Goal: Task Accomplishment & Management: Complete application form

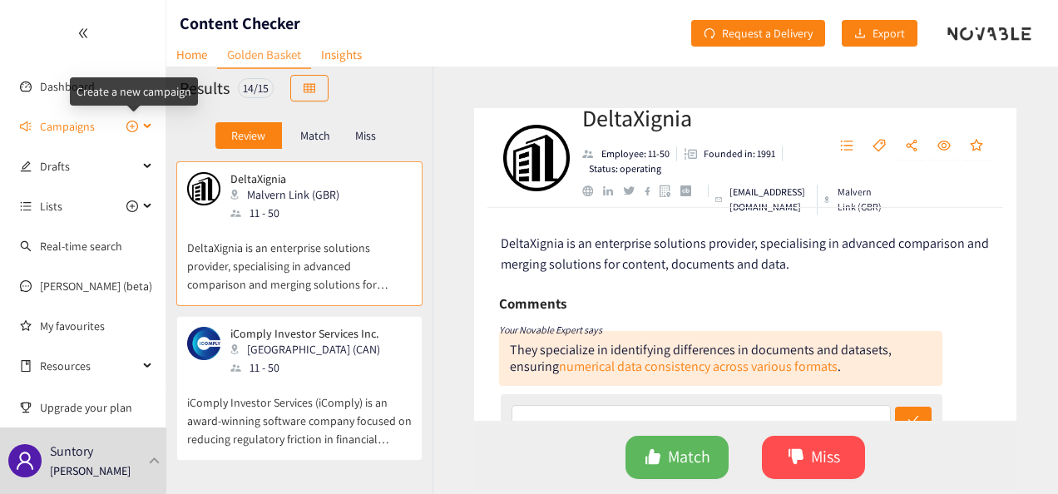
click at [130, 126] on icon "plus-circle" at bounding box center [132, 126] width 5 height 5
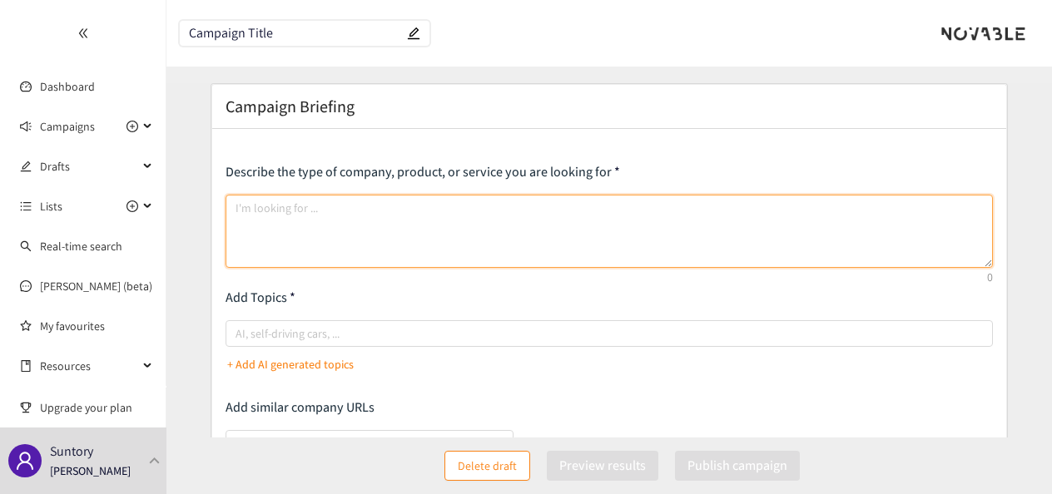
click at [276, 235] on textarea at bounding box center [609, 231] width 767 height 73
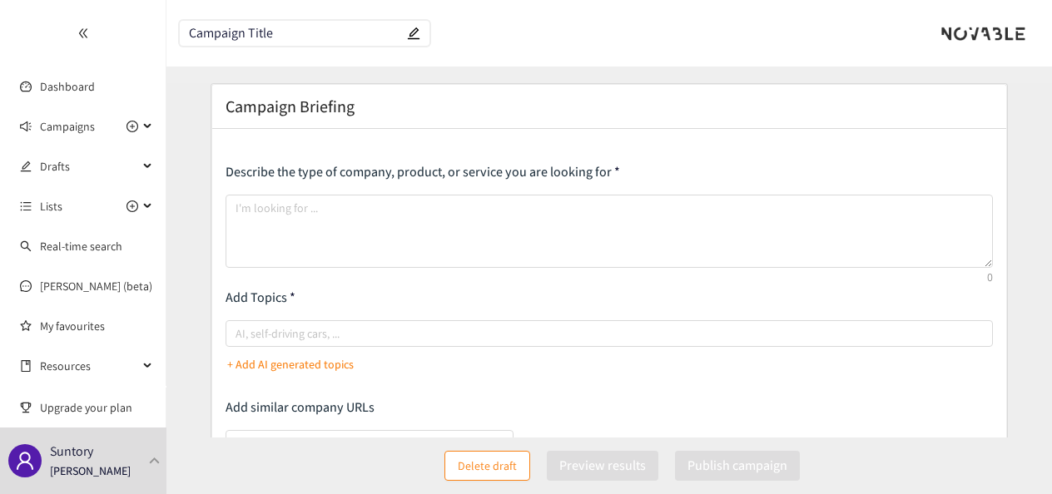
click at [270, 168] on p "Describe the type of company, product, or service you are looking for" at bounding box center [609, 172] width 767 height 18
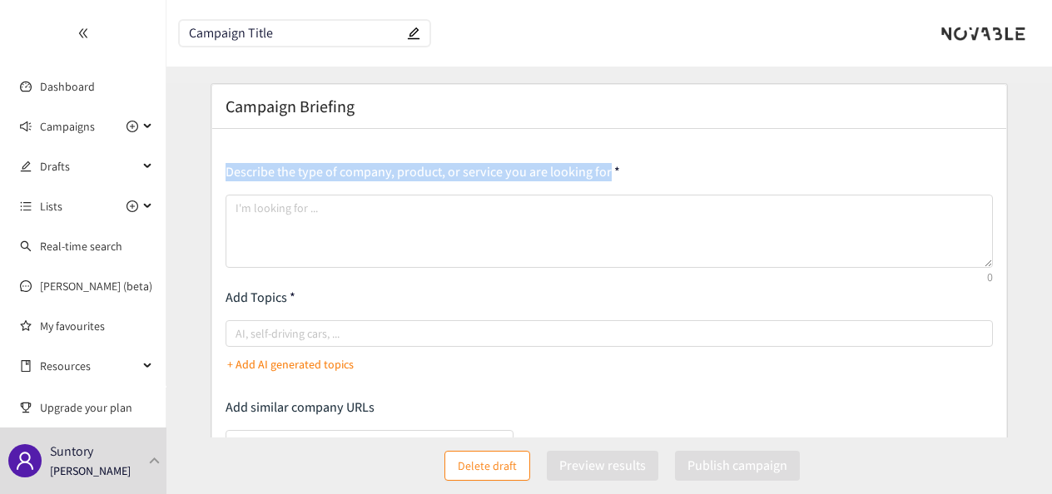
click at [270, 168] on p "Describe the type of company, product, or service you are looking for" at bounding box center [609, 172] width 767 height 18
copy p "Describe the type of company, product, or service you are looking for"
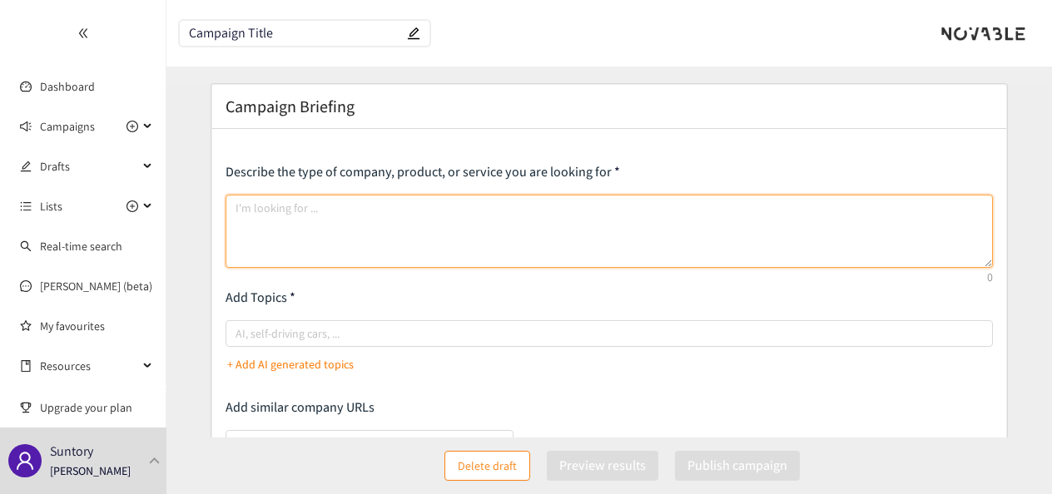
click at [469, 209] on textarea at bounding box center [609, 231] width 767 height 73
paste textarea "I’m seeking next-generation AI companies that help enterprises make better deci…"
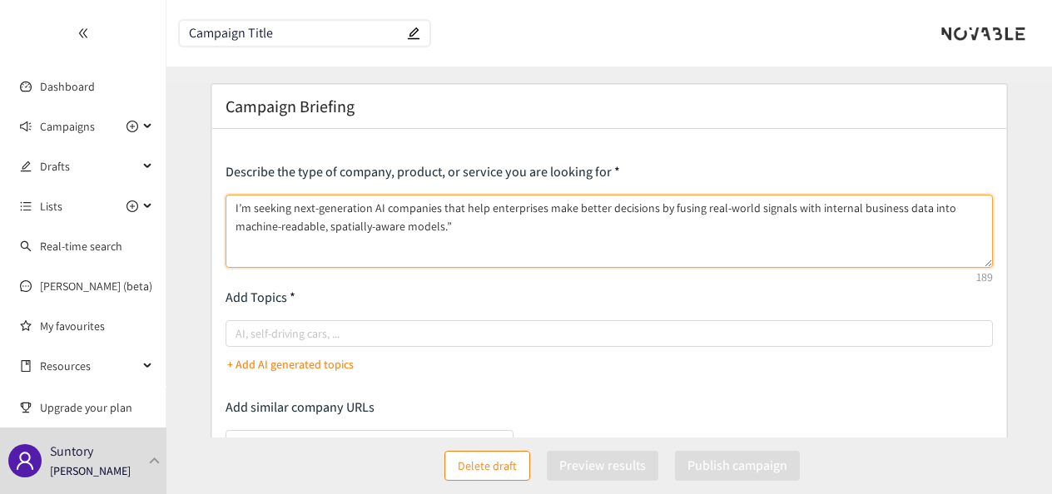
click at [469, 209] on textarea "I’m seeking next-generation AI companies that help enterprises make better deci…" at bounding box center [609, 231] width 767 height 73
click at [439, 226] on textarea "I’m seeking next-generation AI companies that help enterprises make better deci…" at bounding box center [609, 231] width 767 height 73
click at [235, 203] on textarea "I’m seeking next-generation AI companies that help enterprises make better deci…" at bounding box center [609, 231] width 767 height 73
paste textarea "I am looking for AI-driven platforms, tools, or services that: Build digital re…"
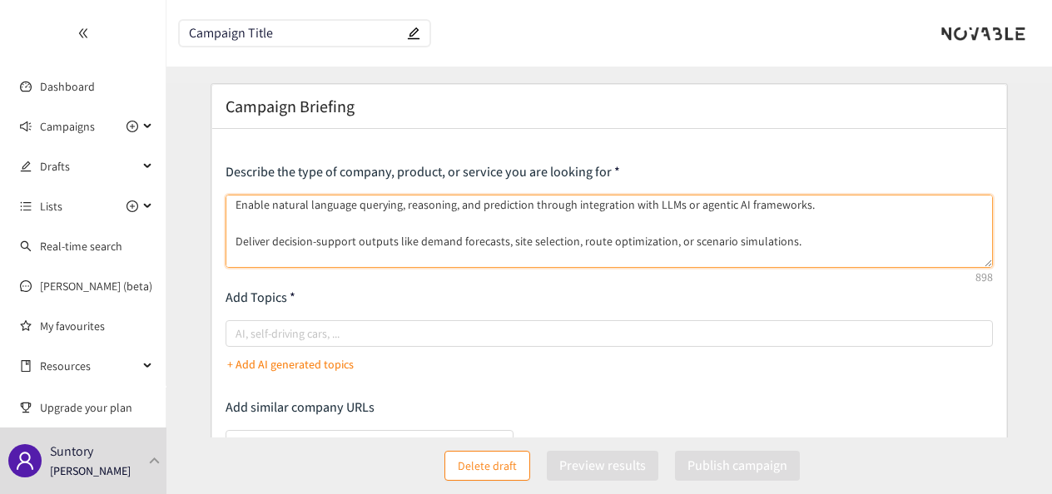
scroll to position [205, 0]
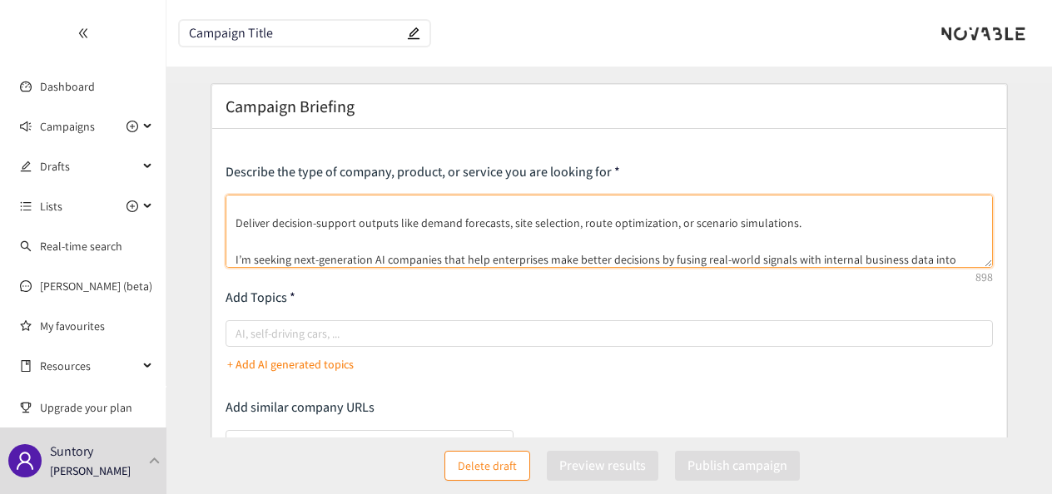
click at [245, 221] on textarea "I am looking for AI-driven platforms, tools, or services that: Build digital re…" at bounding box center [609, 231] width 767 height 73
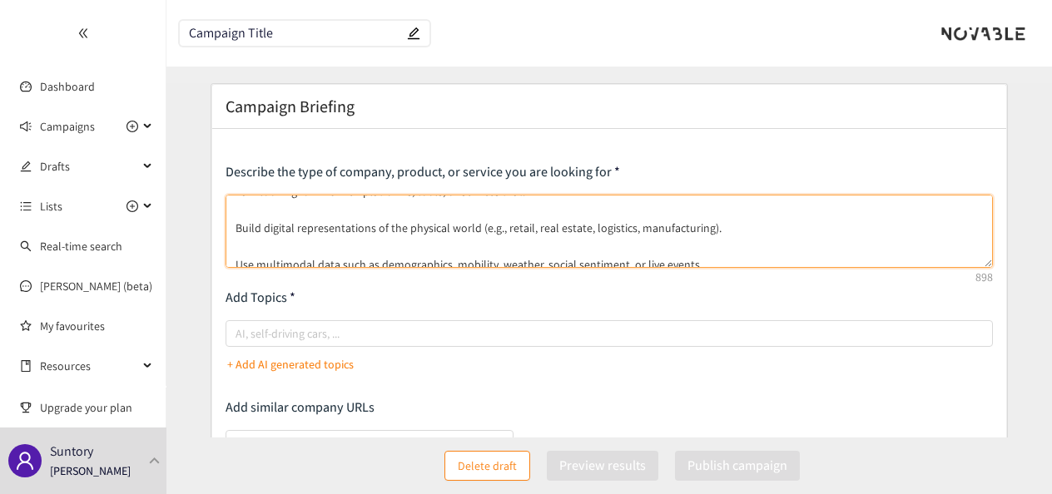
scroll to position [17, 0]
click at [240, 221] on textarea "I am looking for AI-driven platforms, tools, or services that: Build digital re…" at bounding box center [609, 231] width 767 height 73
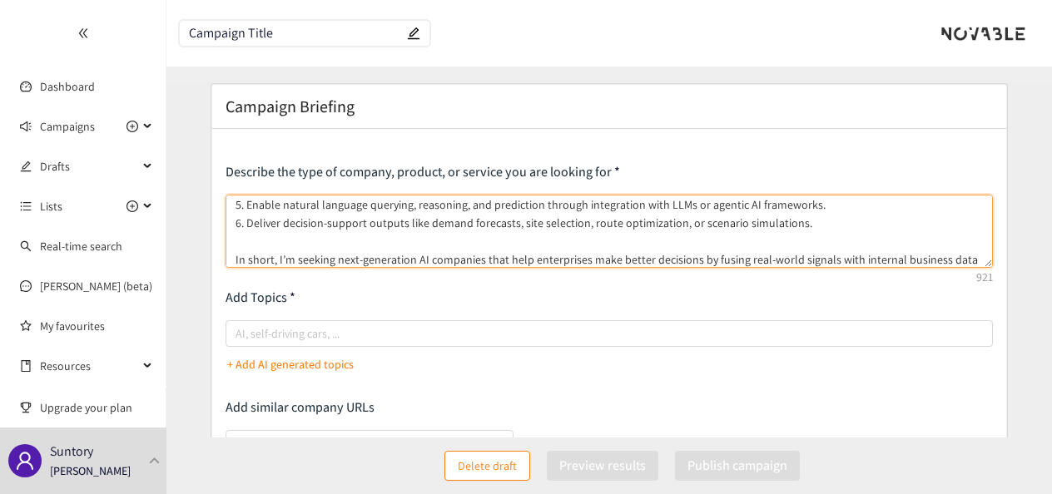
scroll to position [154, 0]
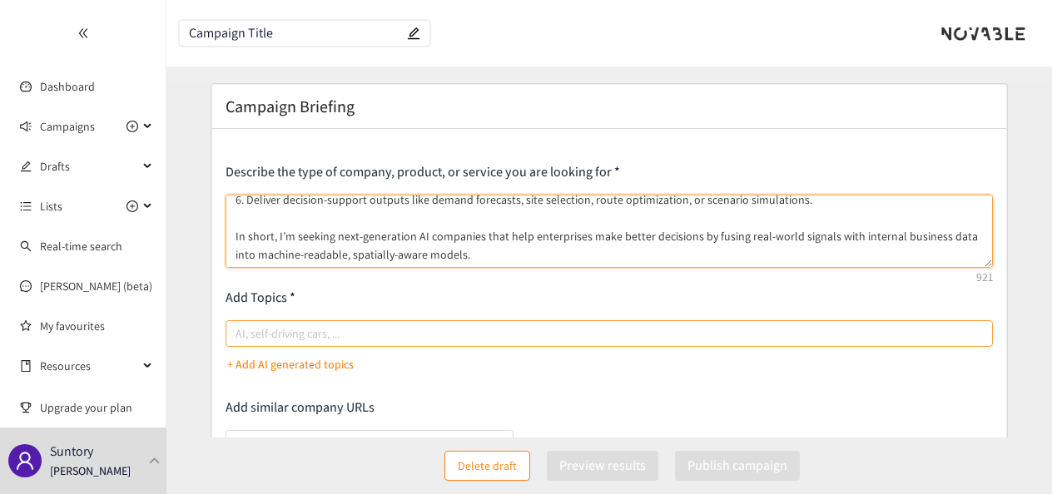
click at [265, 324] on div at bounding box center [601, 334] width 742 height 20
type textarea "I am looking for AI-driven platforms, tools, or services that: 1. Build digital…"
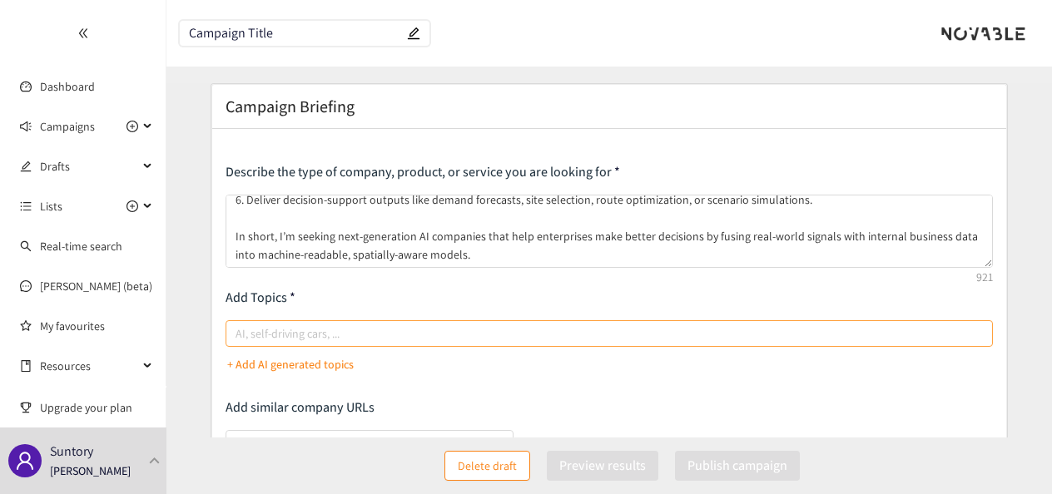
click at [239, 324] on input "AI, self-driving cars, ..." at bounding box center [236, 334] width 3 height 20
type input "AI"
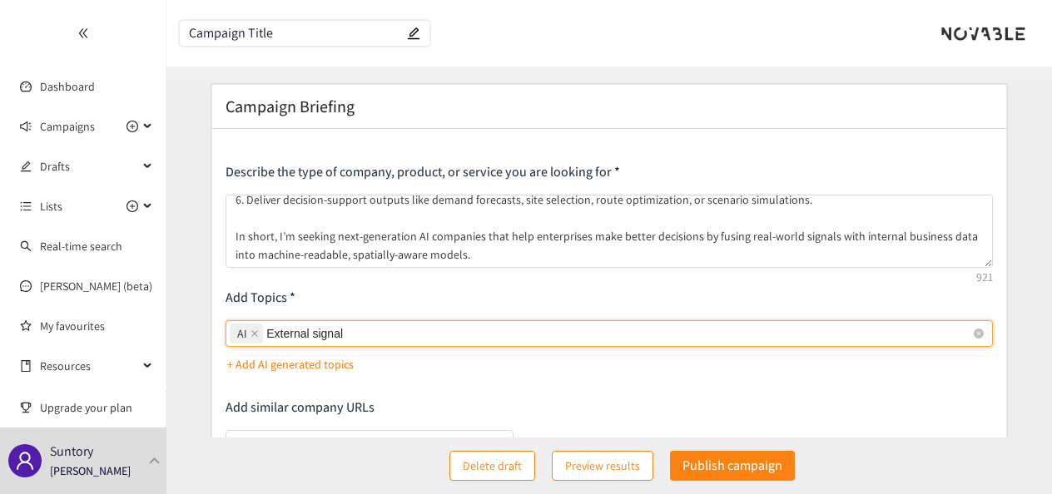
type input "External signals"
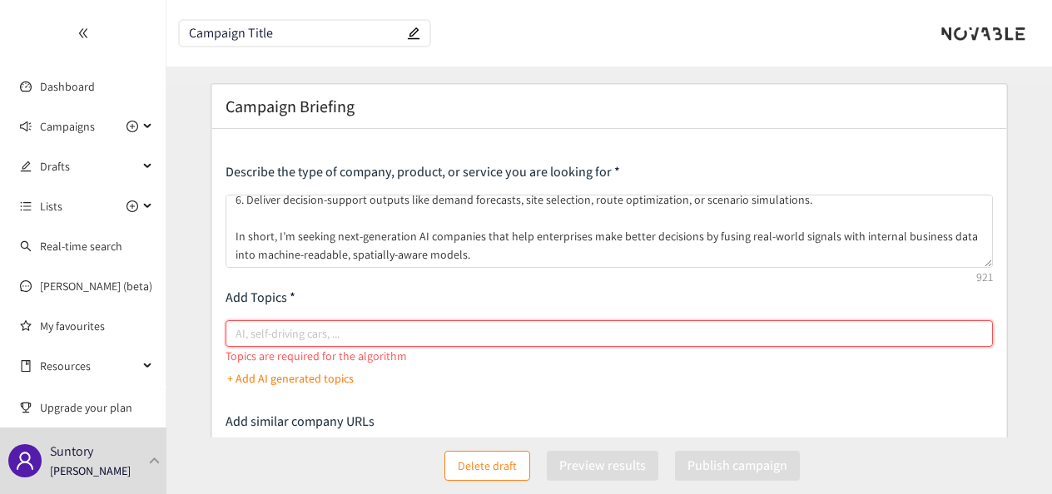
paste input "search"
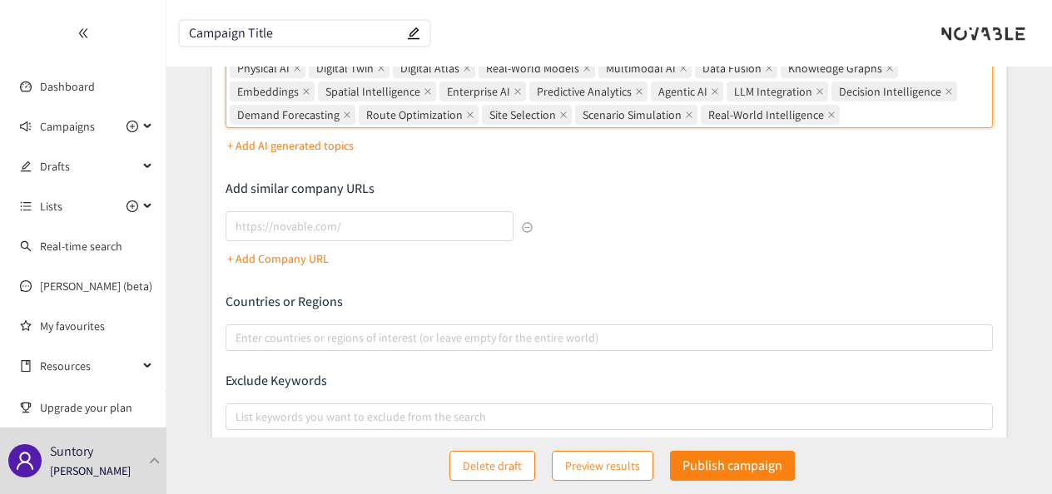
scroll to position [265, 0]
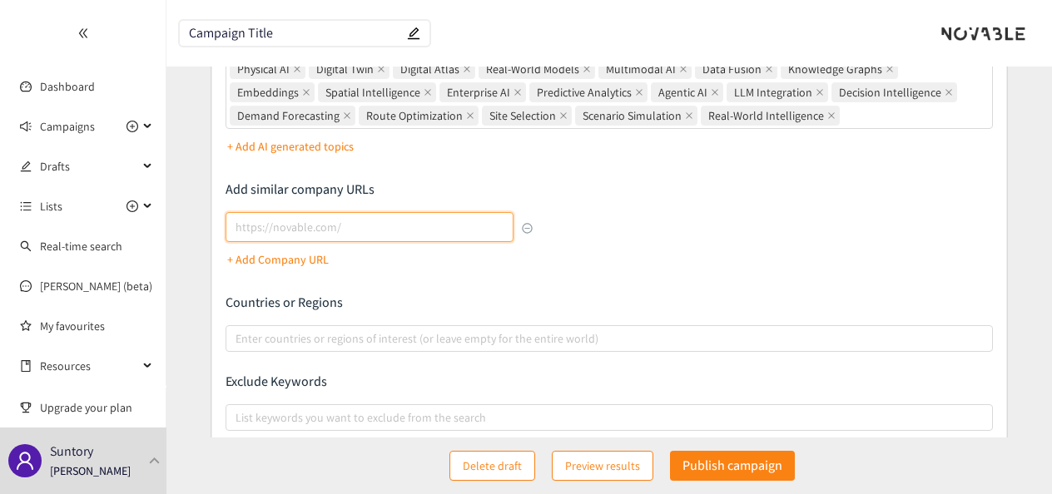
click at [469, 235] on input "lookalikes url" at bounding box center [369, 227] width 287 height 30
paste input "[URL][DOMAIN_NAME]"
type input "[URL][DOMAIN_NAME]"
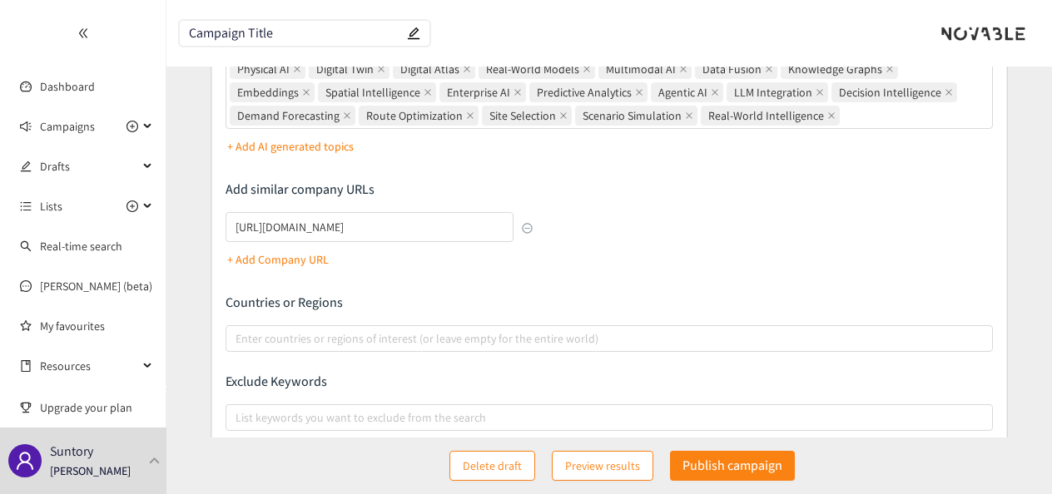
click at [495, 278] on div "Describe the type of company, product, or service you are looking for I am look…" at bounding box center [609, 188] width 767 height 580
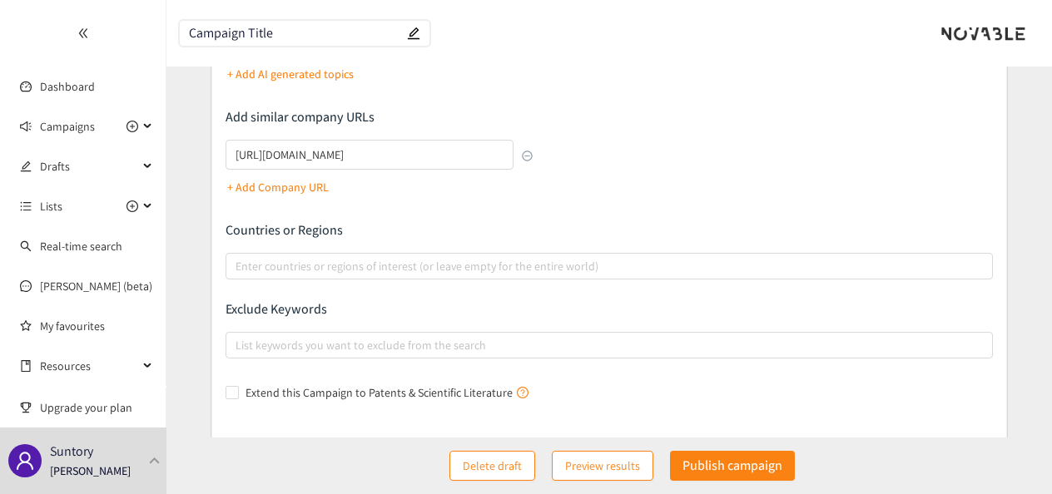
scroll to position [338, 0]
click at [503, 268] on div at bounding box center [601, 265] width 742 height 20
click at [239, 268] on input "Enter countries or regions of interest (or leave empty for the entire world)" at bounding box center [236, 265] width 3 height 20
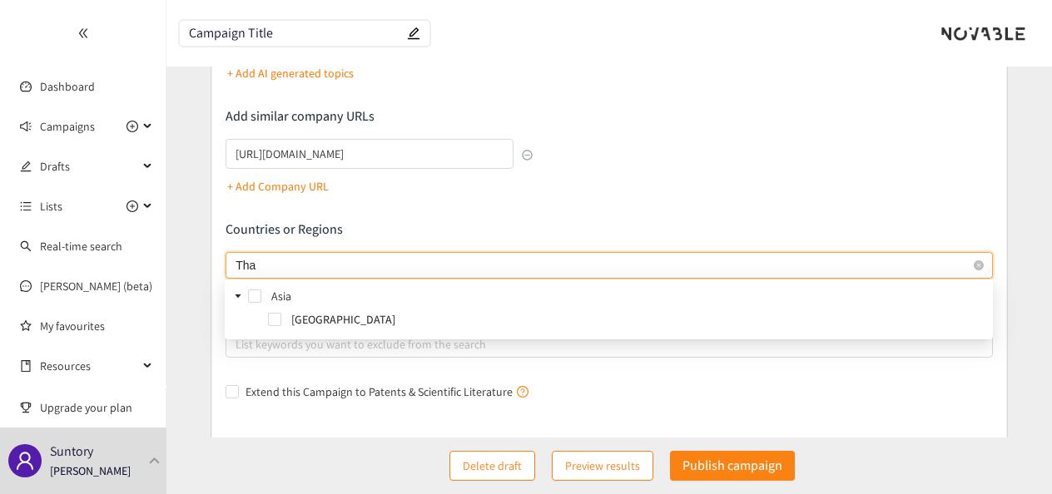
type input "Thai"
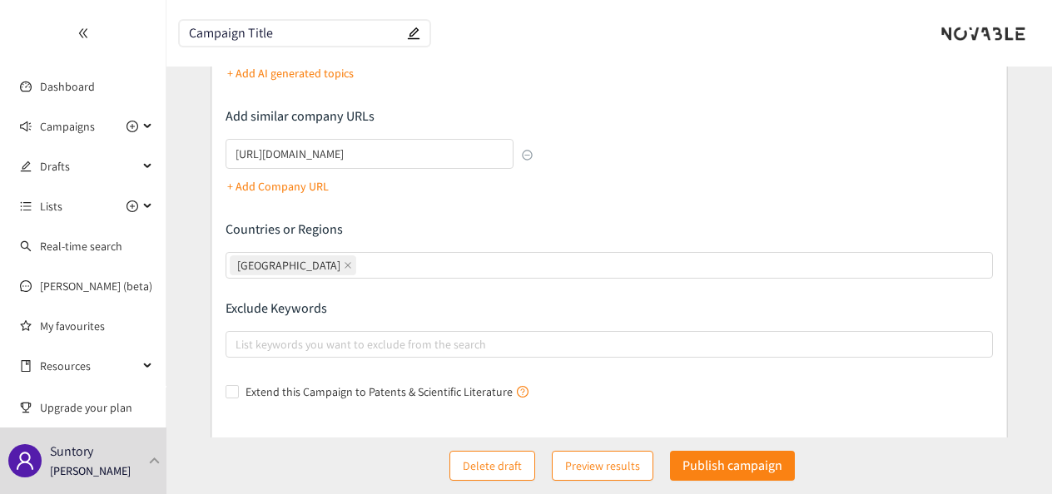
click at [610, 203] on div "Describe the type of company, product, or service you are looking for I am look…" at bounding box center [609, 115] width 767 height 580
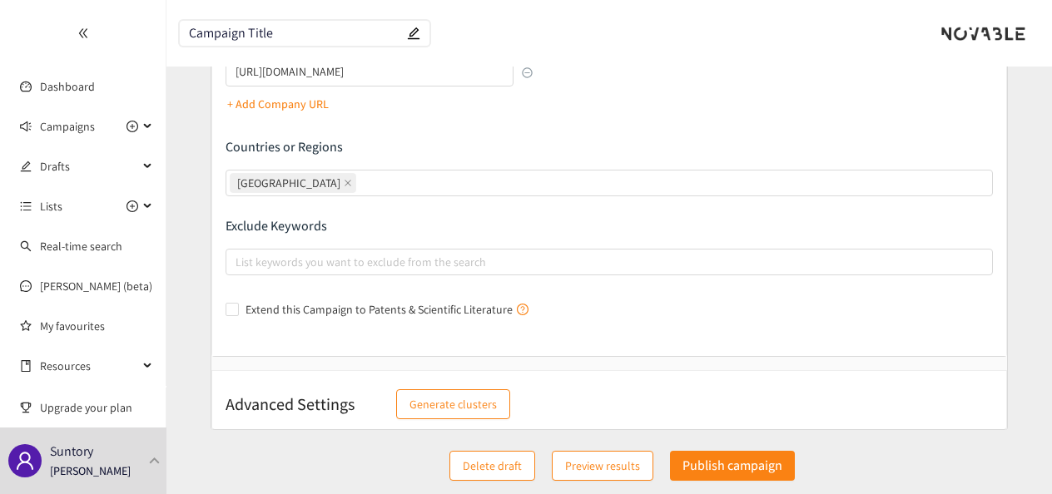
scroll to position [427, 0]
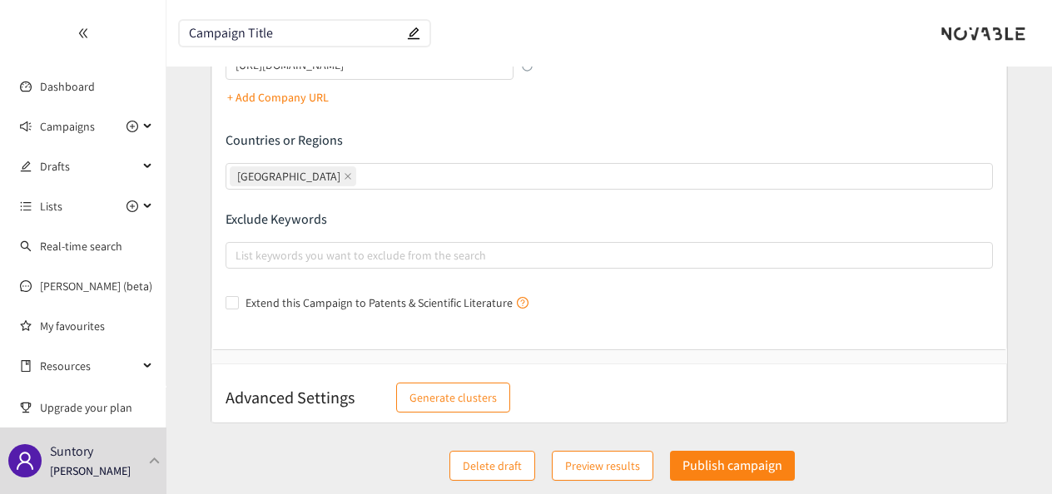
click at [464, 389] on span "Generate clusters" at bounding box center [452, 398] width 87 height 18
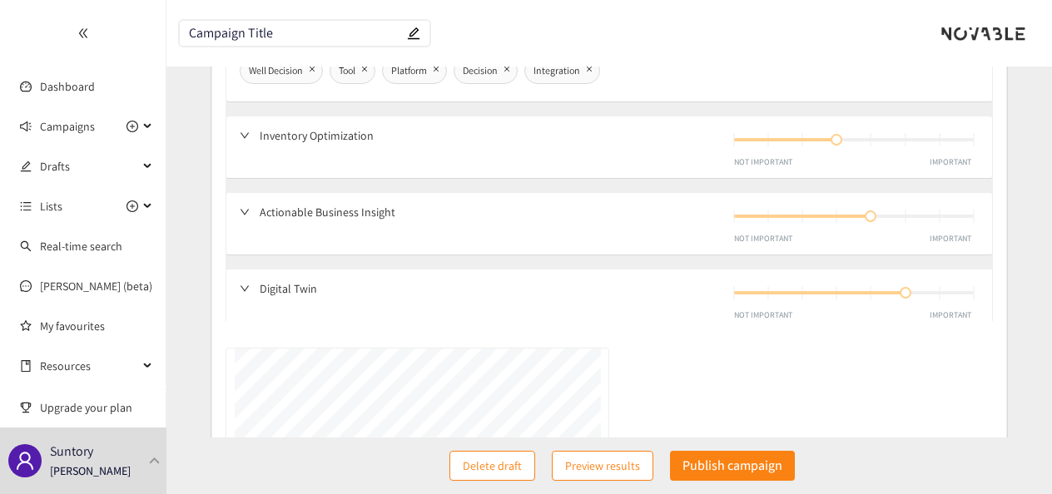
scroll to position [224, 0]
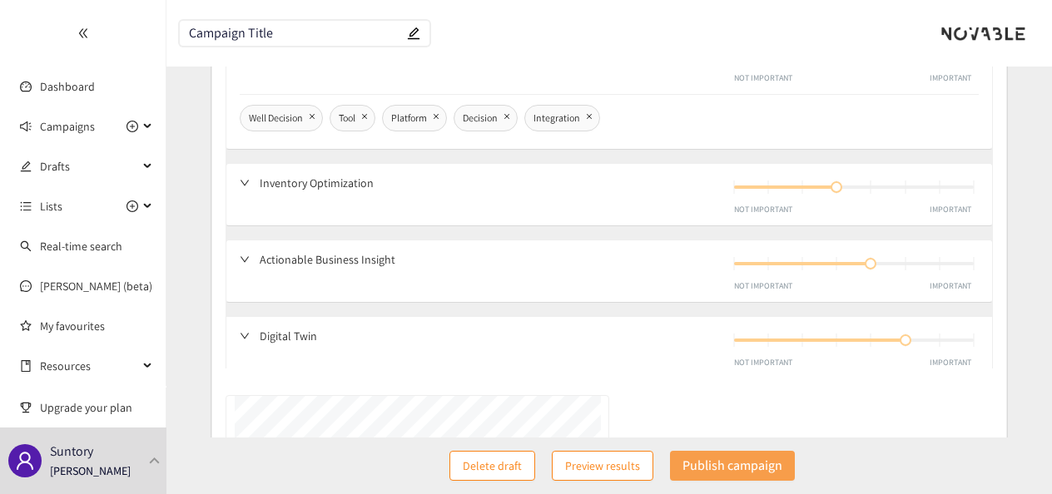
click at [734, 468] on p "Publish campaign" at bounding box center [732, 465] width 100 height 21
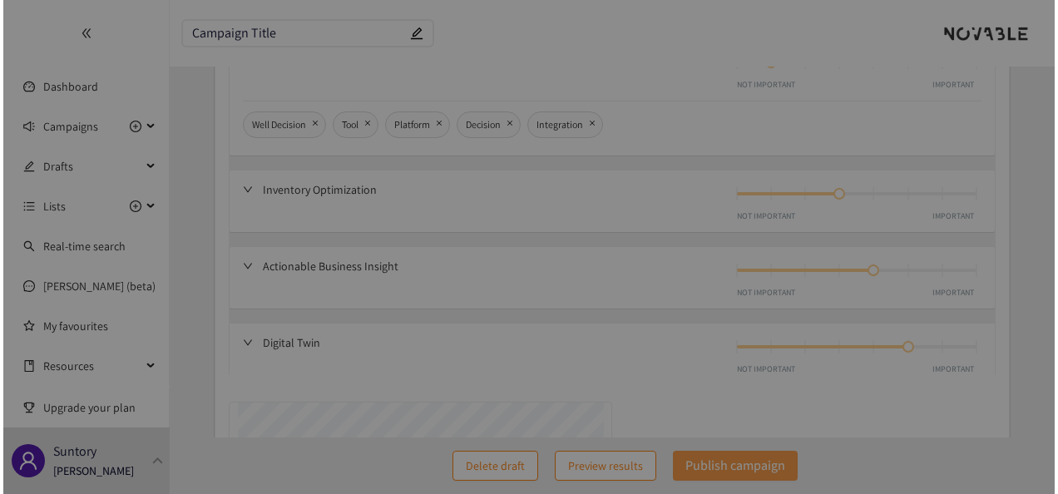
scroll to position [231, 0]
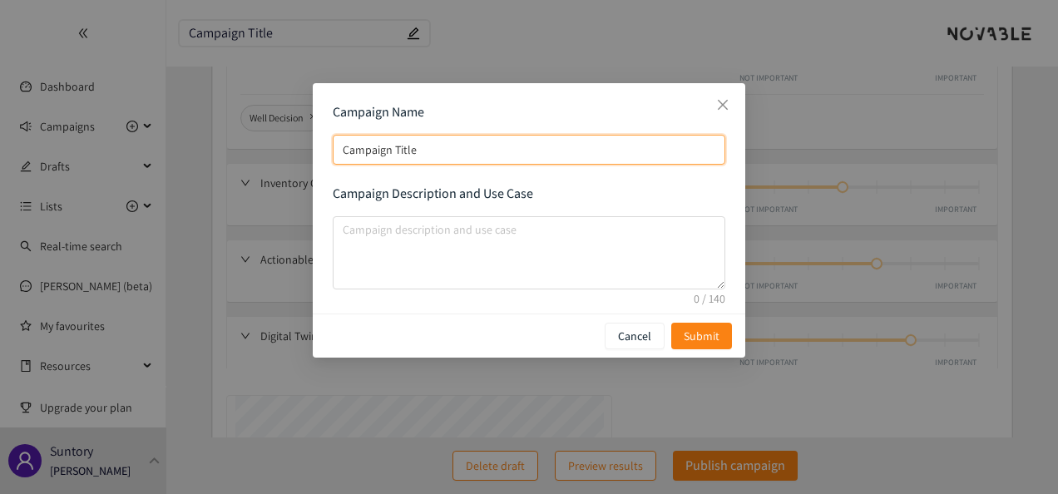
click at [531, 143] on input "Campaign Title" at bounding box center [529, 150] width 393 height 30
type input "R"
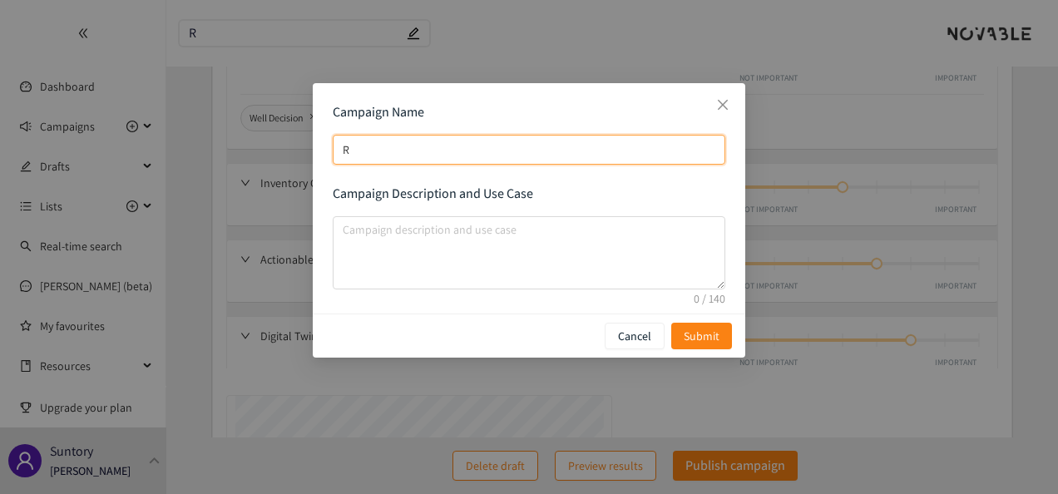
type input "Re"
type input "Rea"
type input "Real"
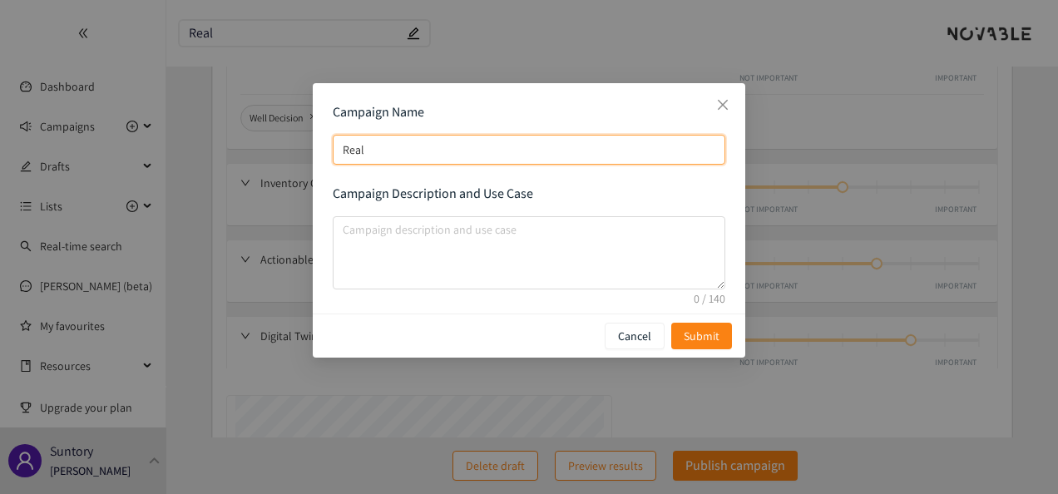
type input "Real"
type input "Real W"
type input "Real Wo"
type input "Real Wor"
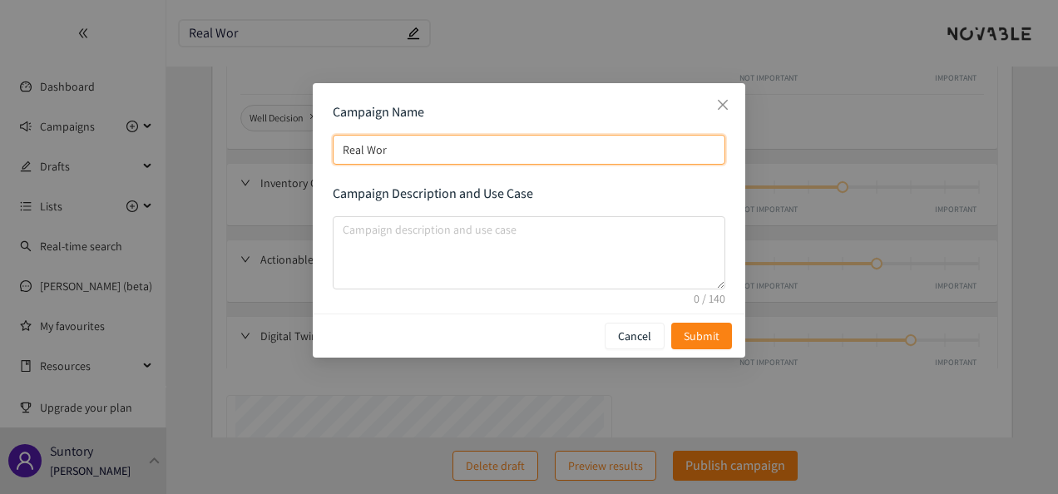
type input "Real Worl"
type input "Real World"
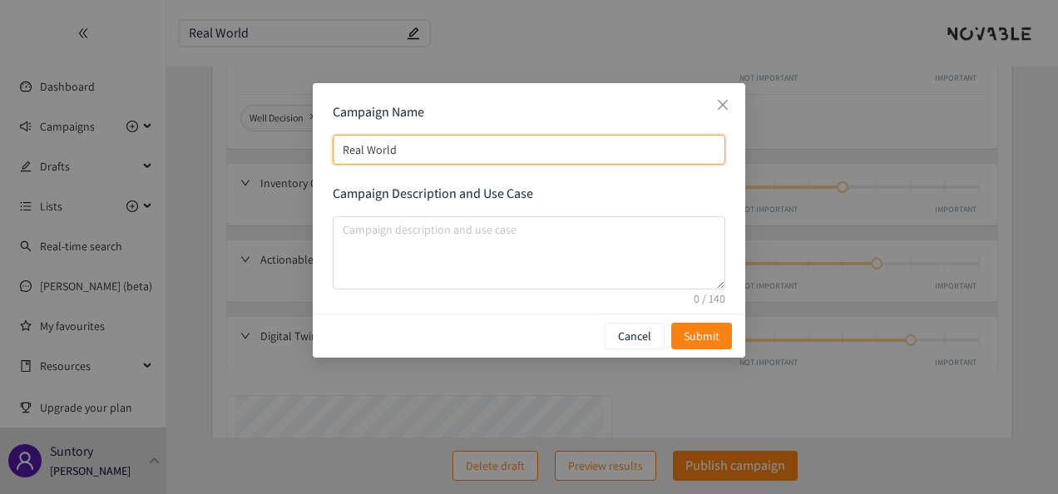
type input "Real World"
type input "Real World I"
type input "Real World In"
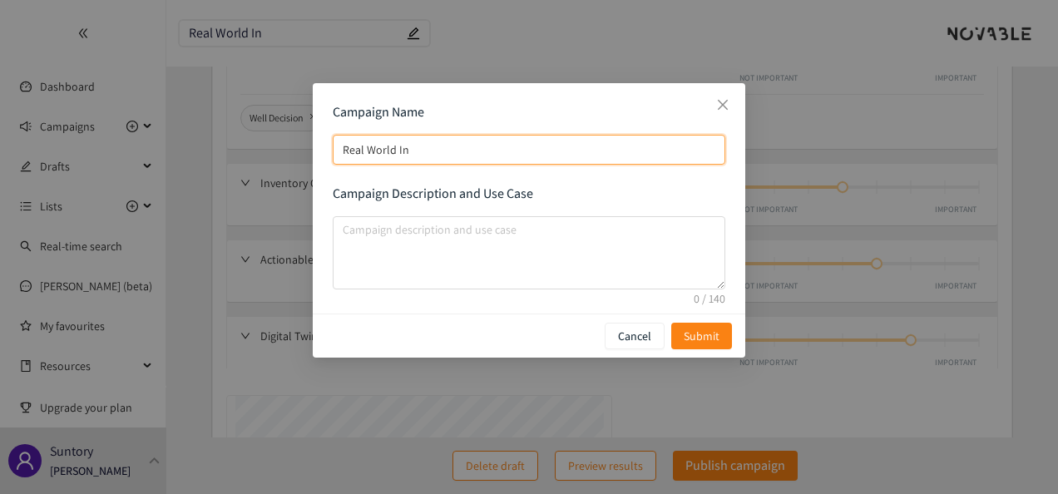
type input "Real World Int"
type input "Real World Inte"
type input "Real World Intel"
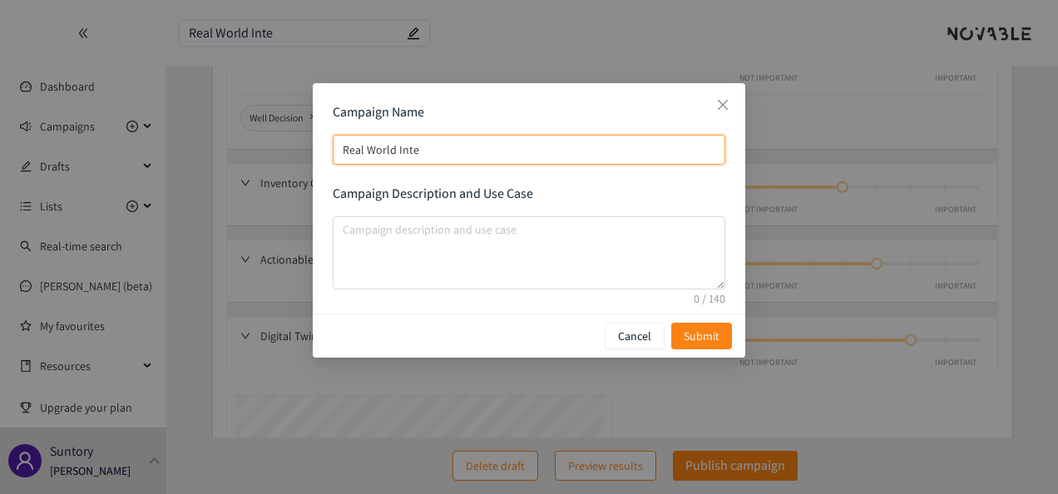
type input "Real World Intel"
type input "Real World Intell"
type input "Real World Intelli"
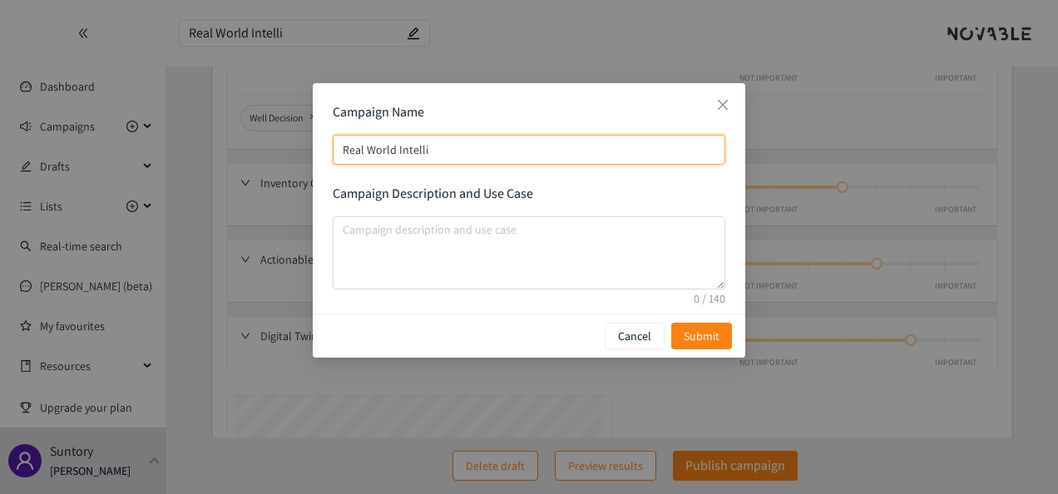
type input "Real World Intellig"
type input "Real World Intellige"
type input "Real World Intelligen"
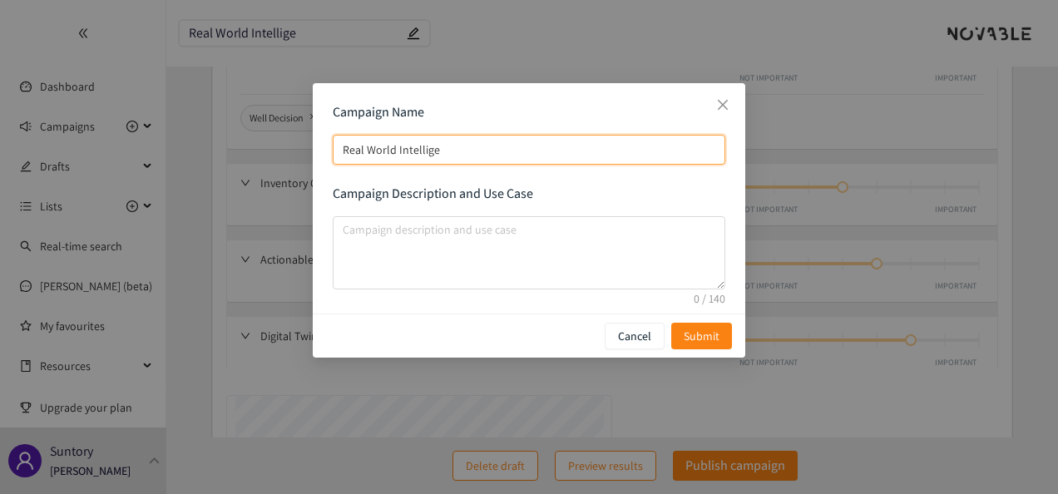
type input "Real World Intelligen"
type input "Real World Intelligenc"
type input "Real World Intelligence"
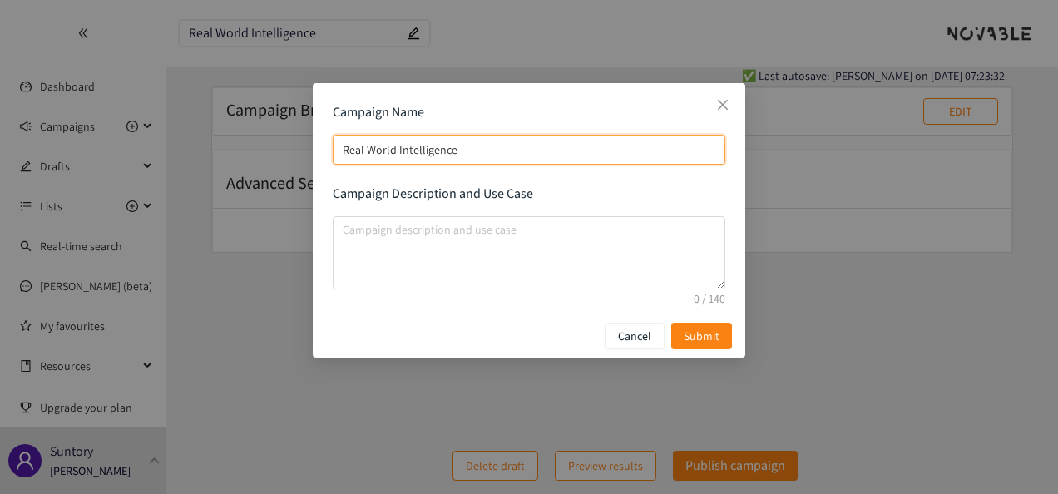
scroll to position [17, 0]
type input "Real World Intelligence"
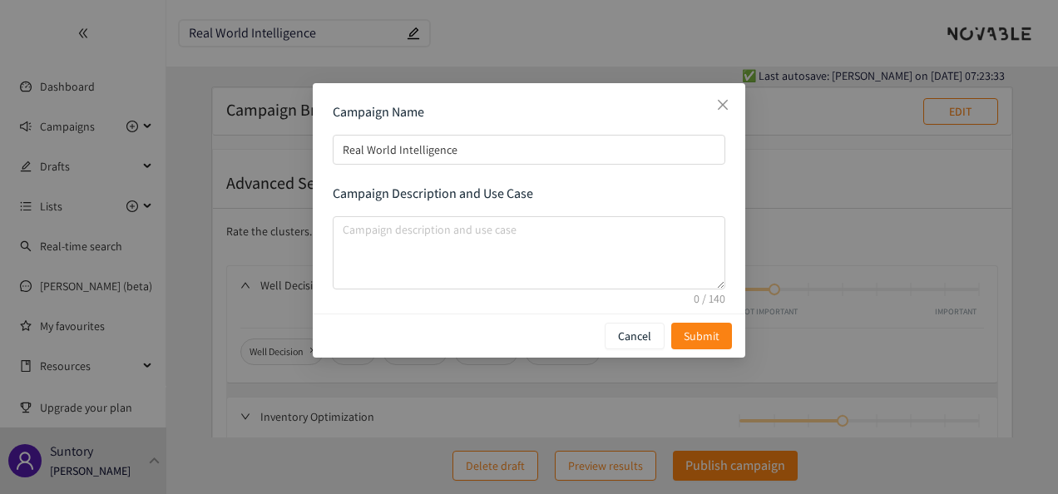
scroll to position [250, 0]
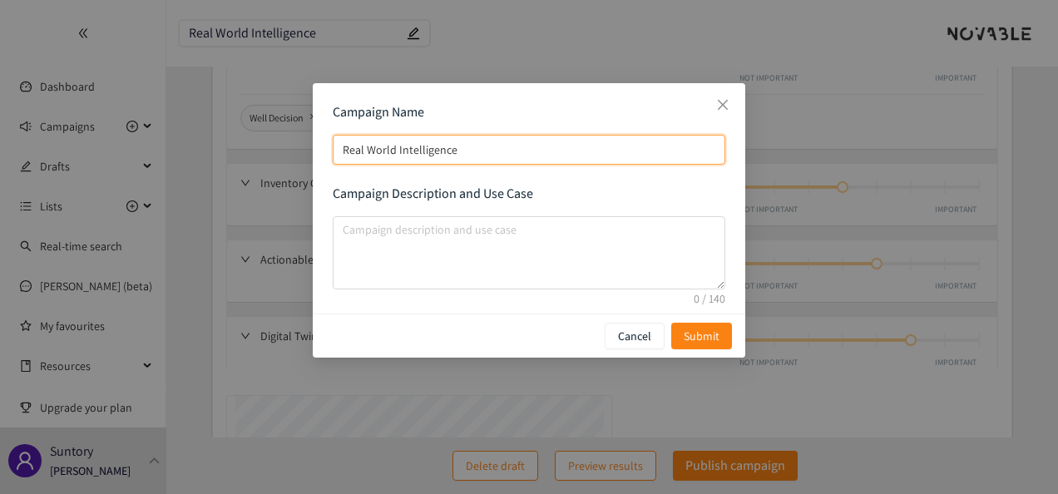
paste input "-"
type input "Real-World Intelligence"
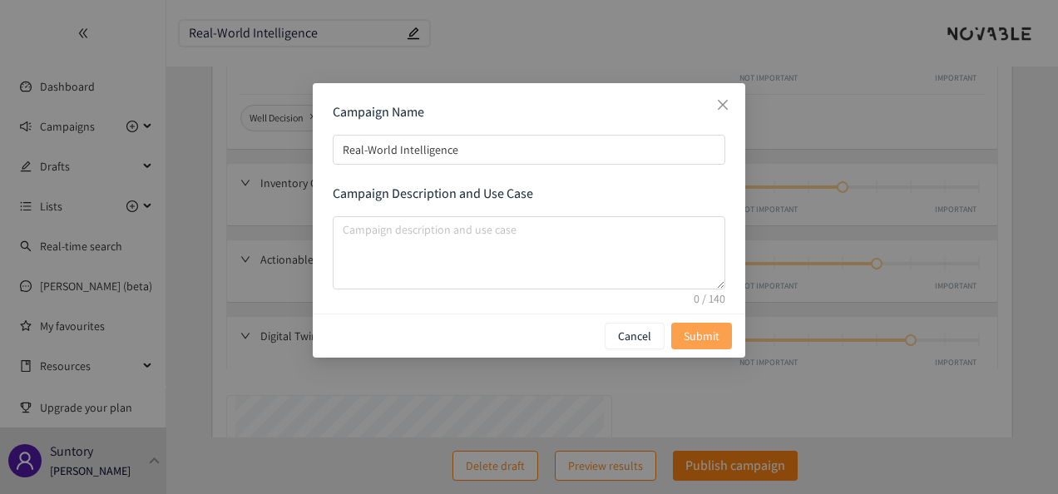
click at [691, 335] on span "Submit" at bounding box center [702, 336] width 36 height 18
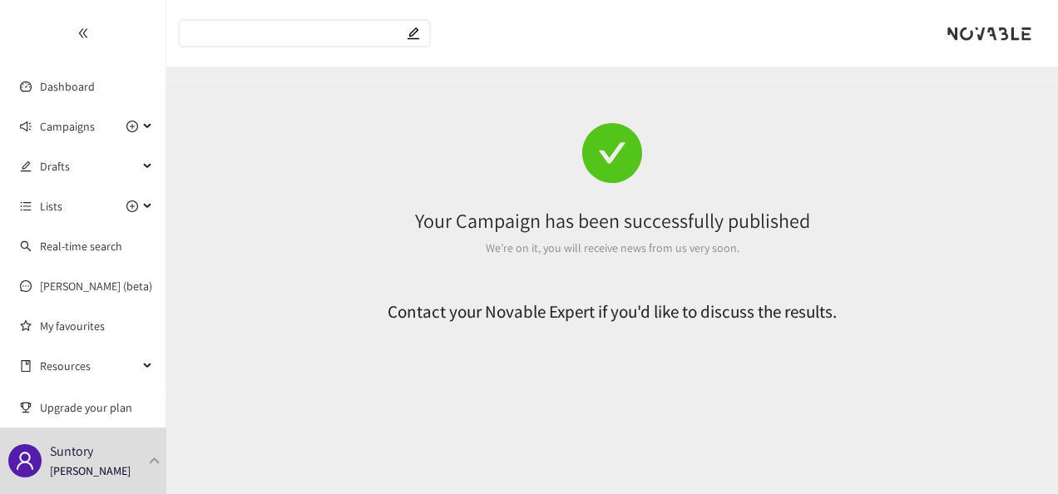
scroll to position [0, 0]
